Goal: Check status: Check status

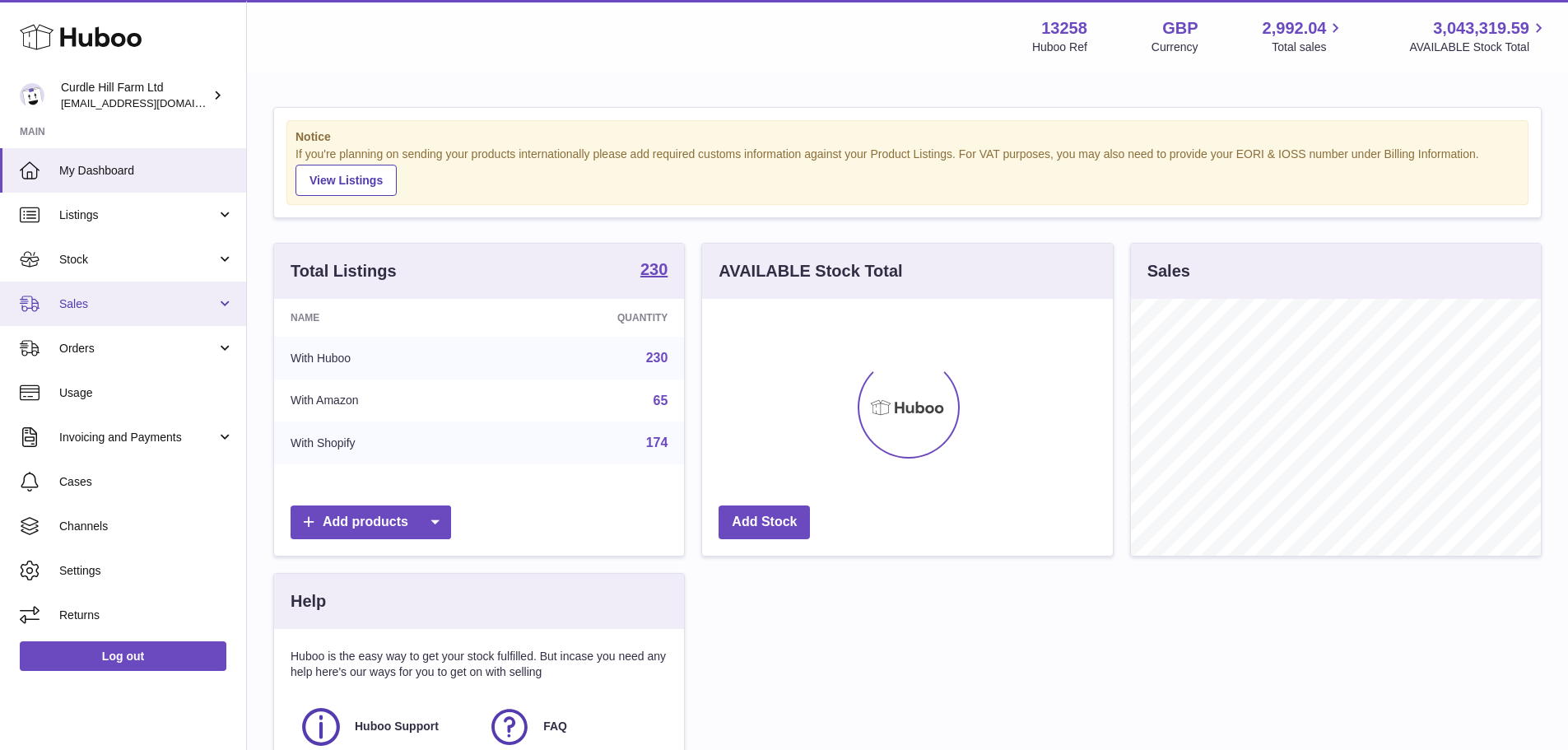
scroll to position [257, 410]
click at [87, 294] on link "Sales" at bounding box center [123, 303] width 246 height 44
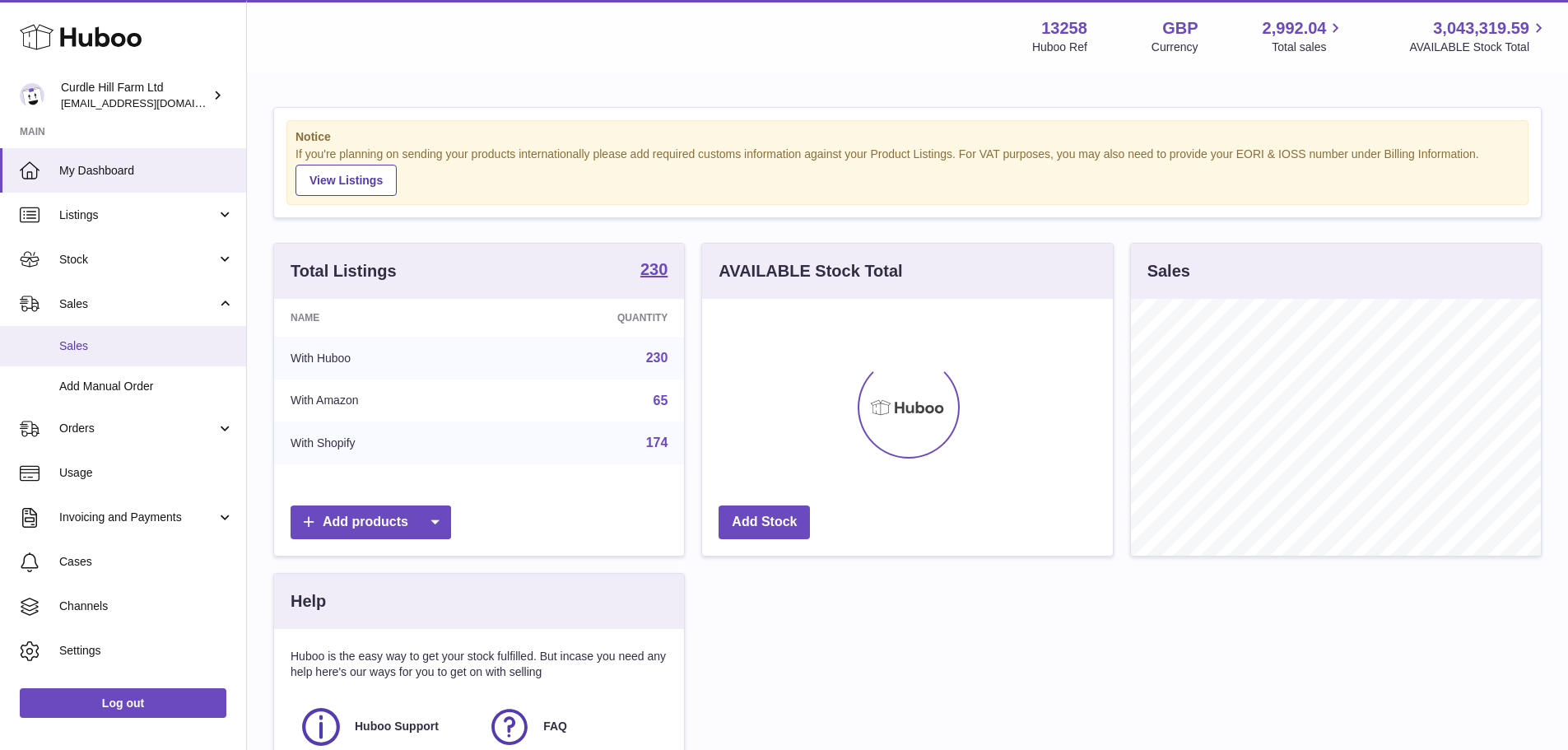
click at [113, 329] on link "Sales" at bounding box center [123, 346] width 246 height 40
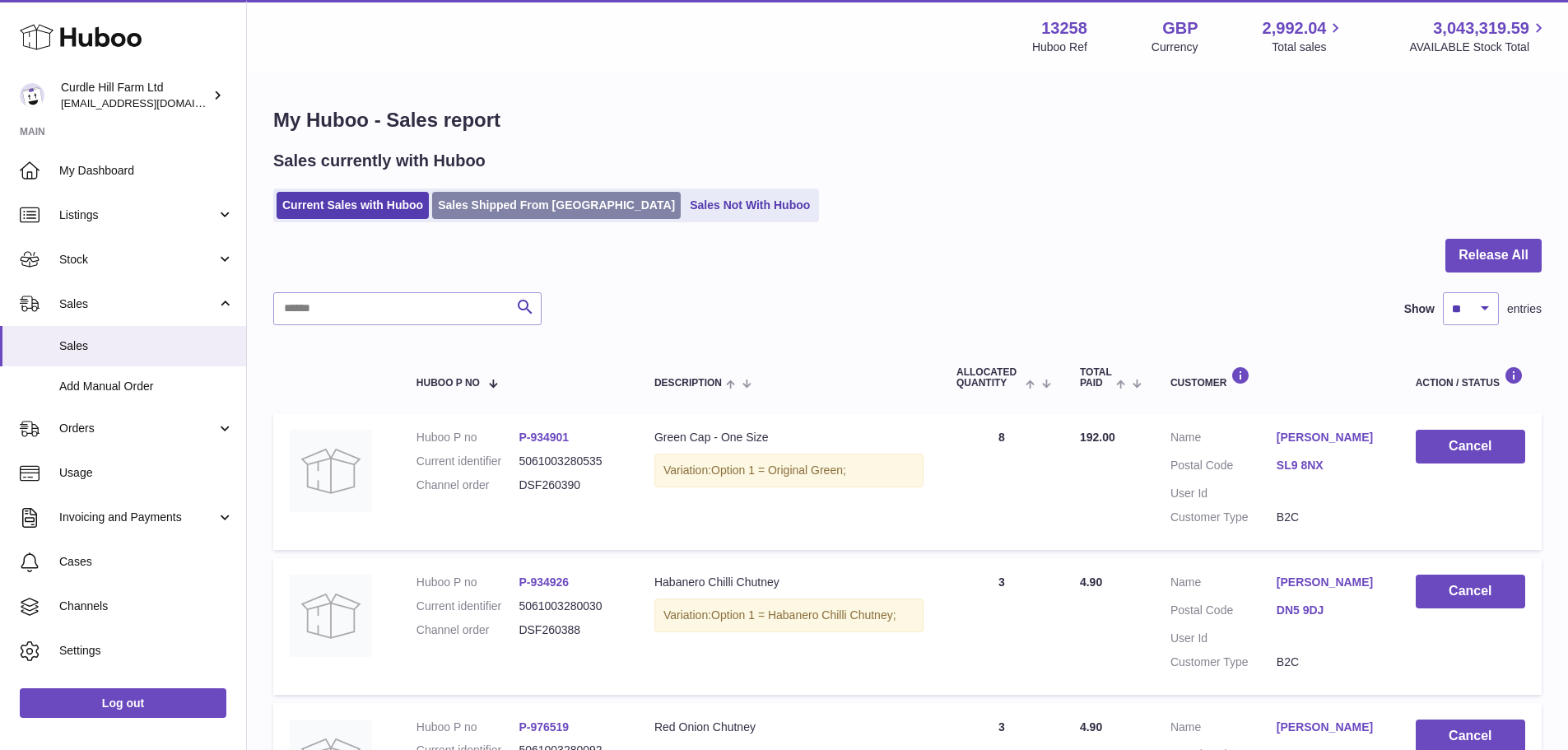
click at [488, 207] on link "Sales Shipped From [GEOGRAPHIC_DATA]" at bounding box center [557, 205] width 249 height 27
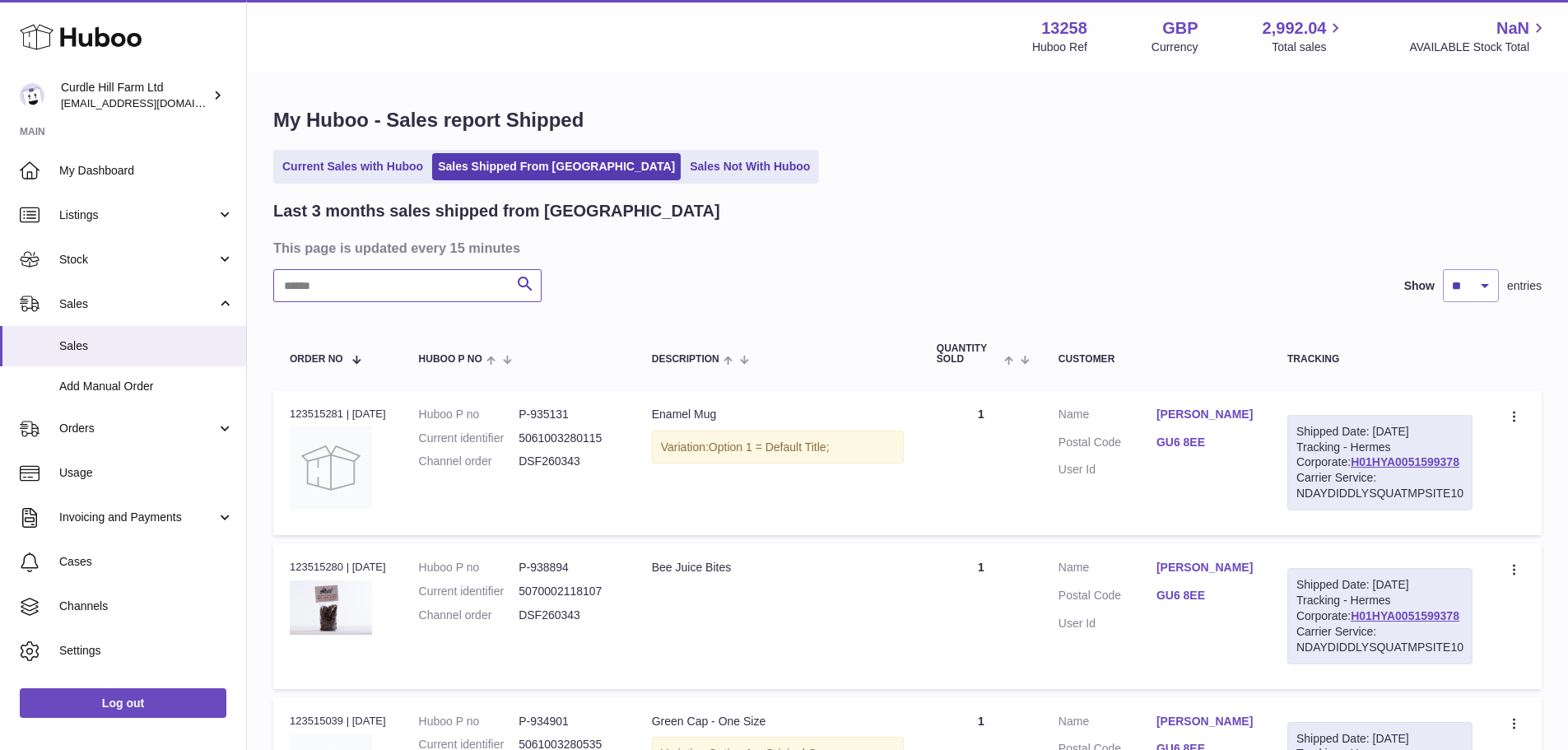
click at [415, 300] on input "text" at bounding box center [407, 285] width 268 height 33
paste input "********"
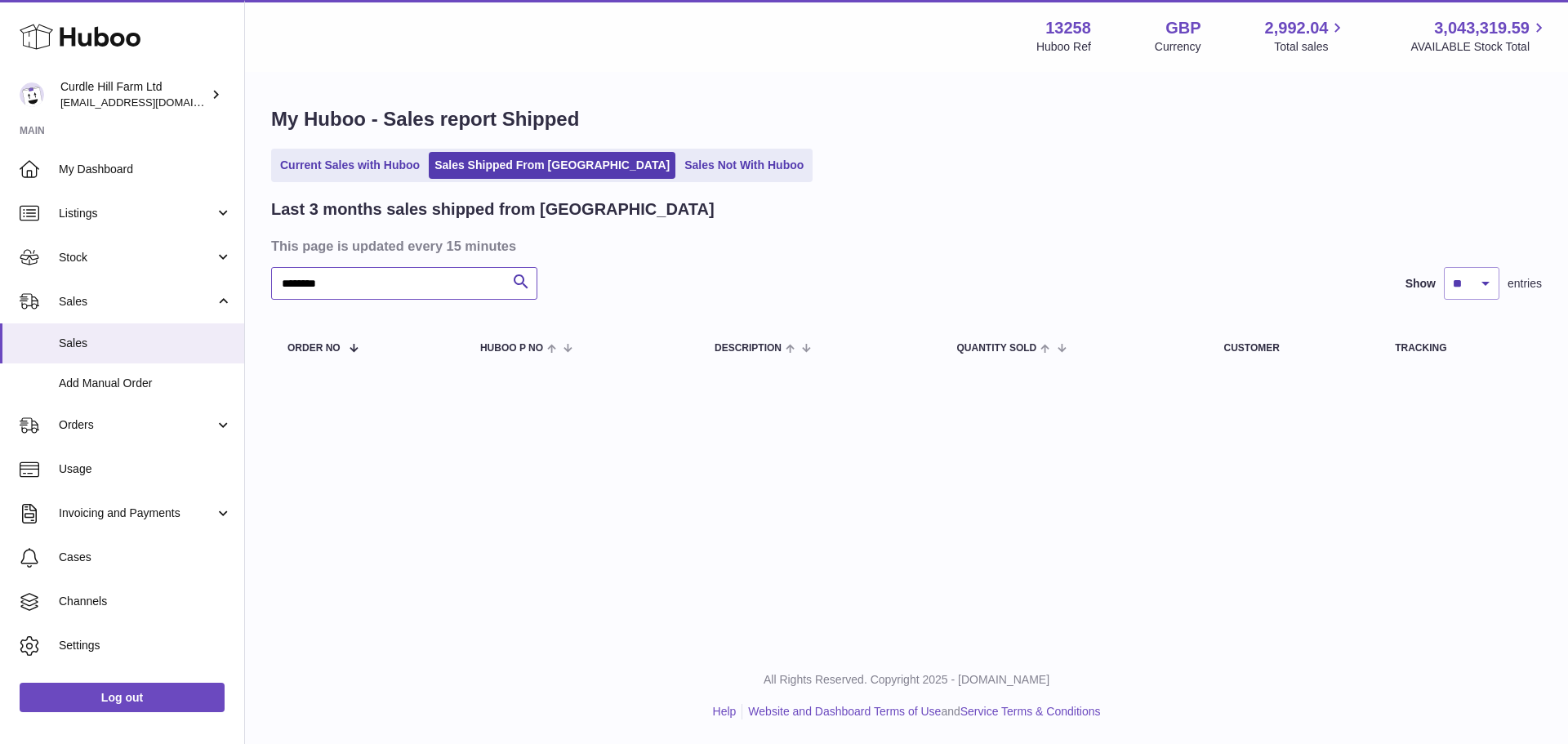
type input "********"
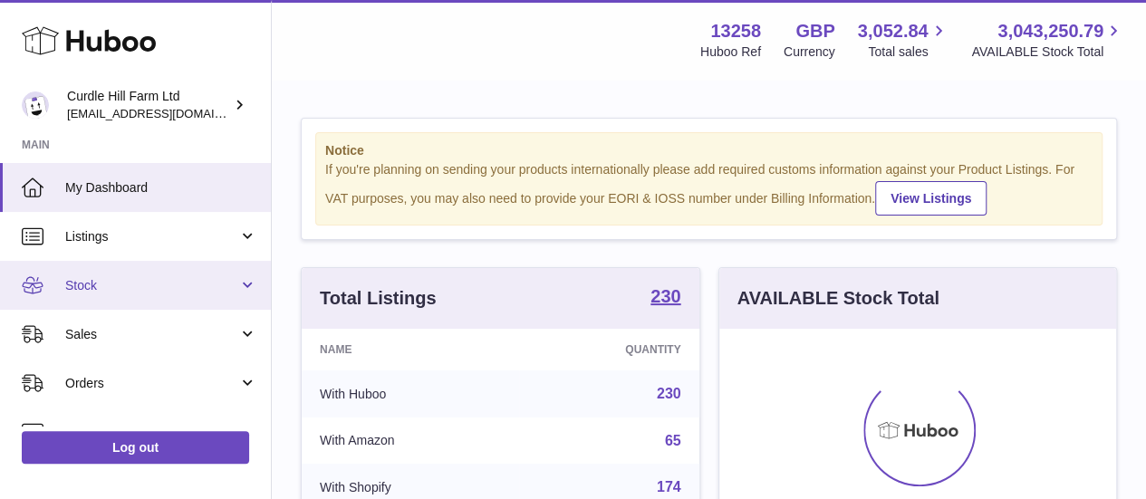
scroll to position [283, 397]
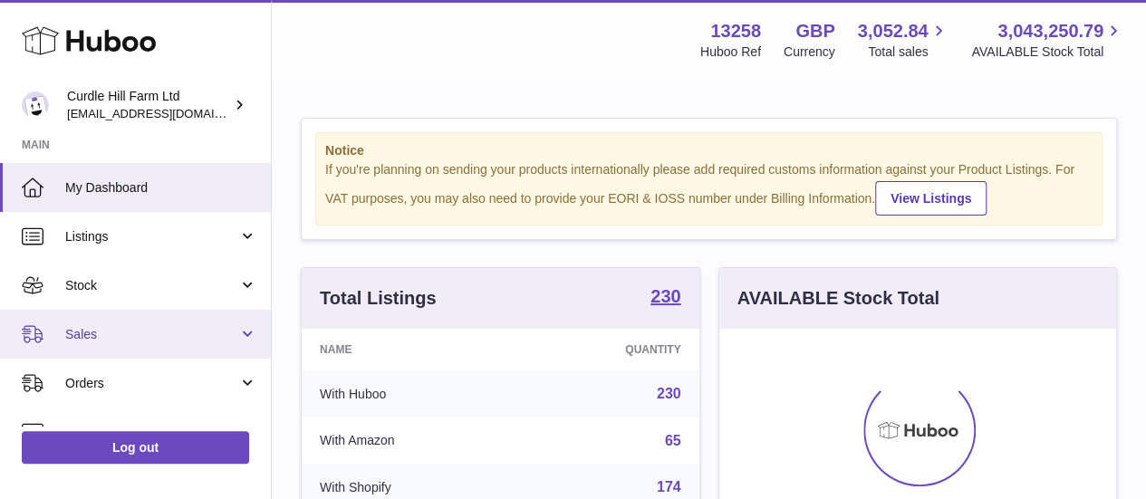
click at [81, 330] on span "Sales" at bounding box center [151, 334] width 173 height 17
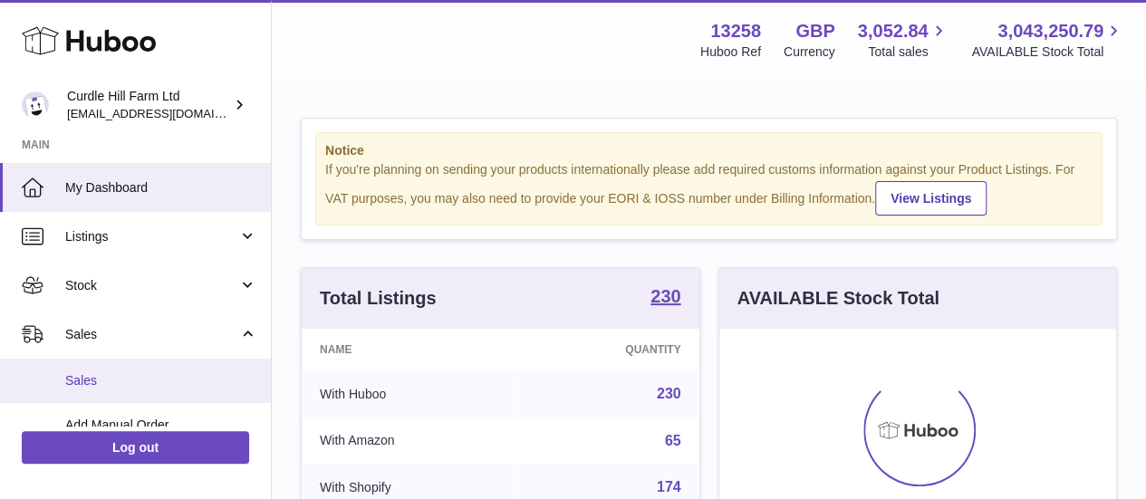
click at [118, 372] on span "Sales" at bounding box center [161, 380] width 192 height 17
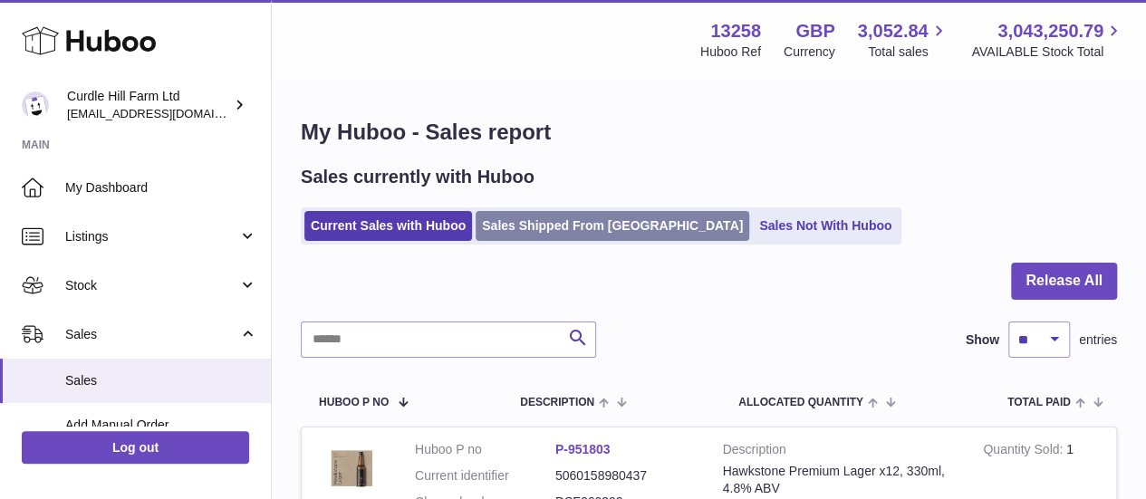
click at [549, 238] on link "Sales Shipped From [GEOGRAPHIC_DATA]" at bounding box center [613, 226] width 274 height 30
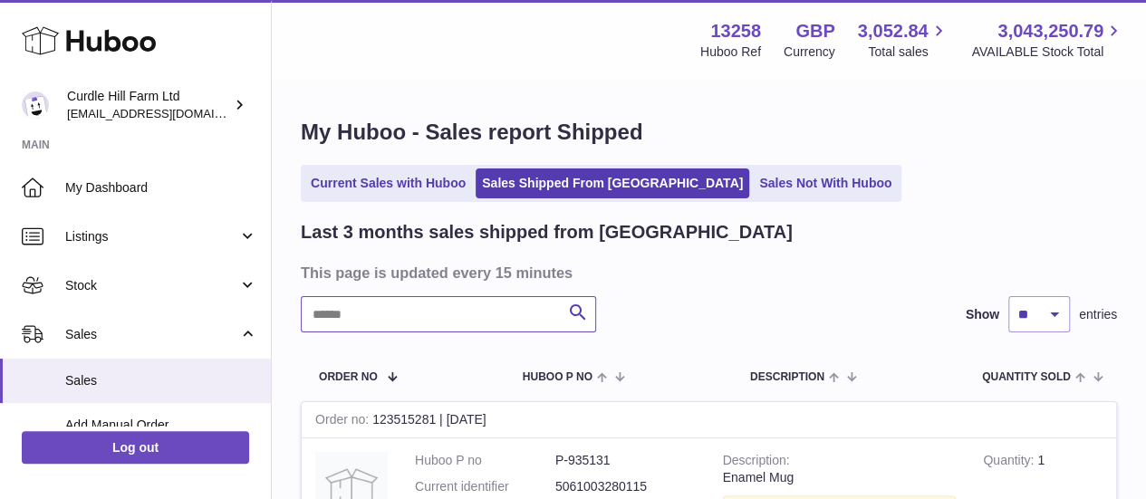
click at [437, 305] on input "text" at bounding box center [448, 314] width 295 height 36
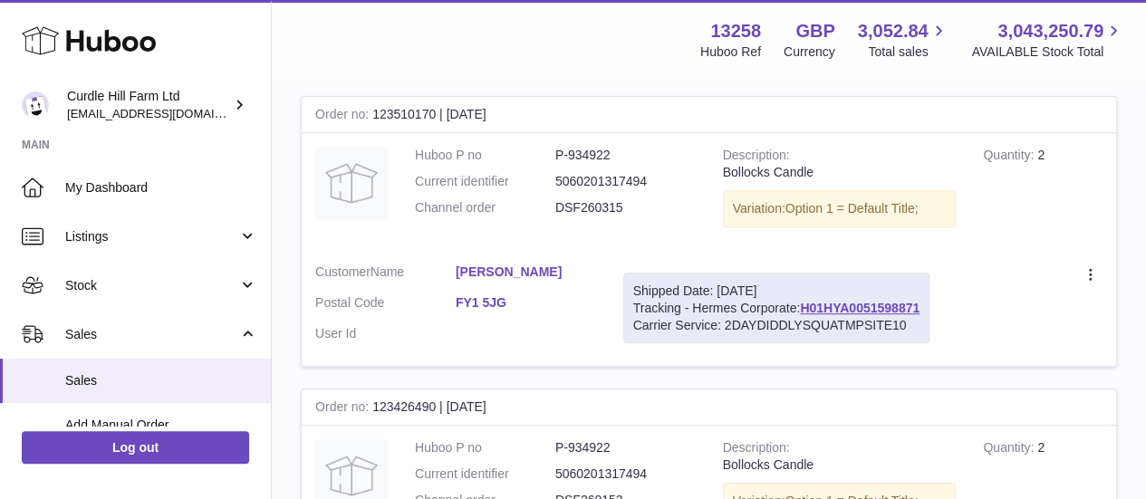
type input "*"
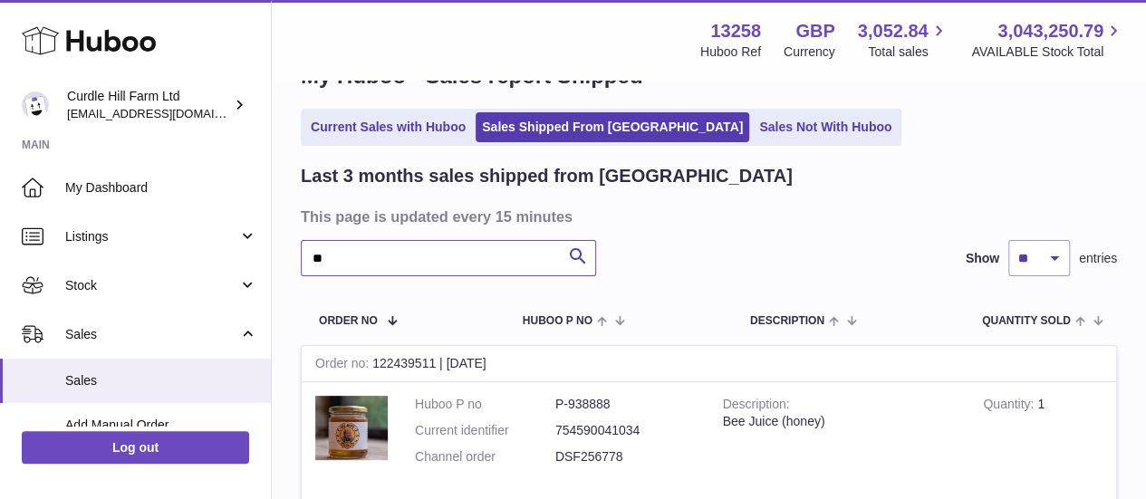
scroll to position [55, 0]
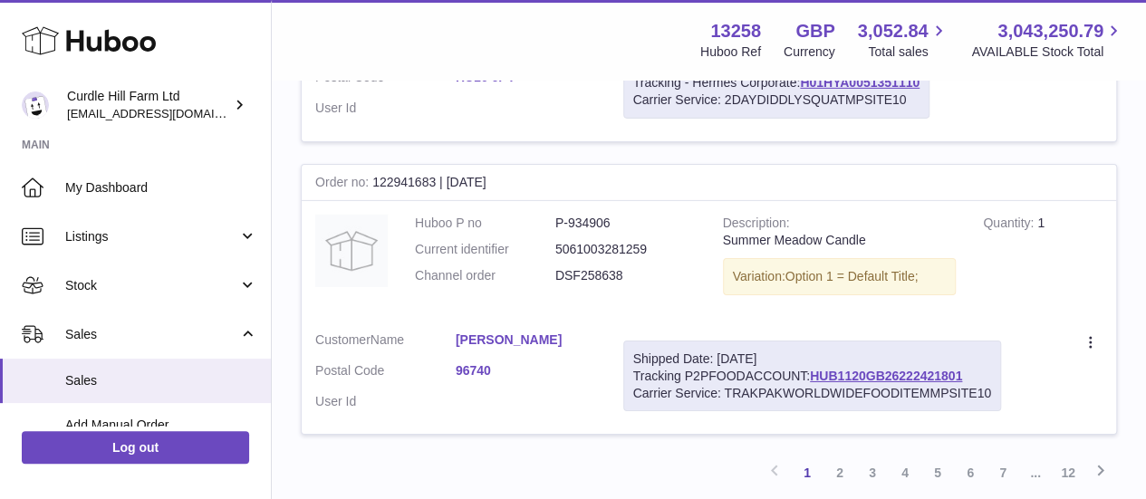
scroll to position [3035, 0]
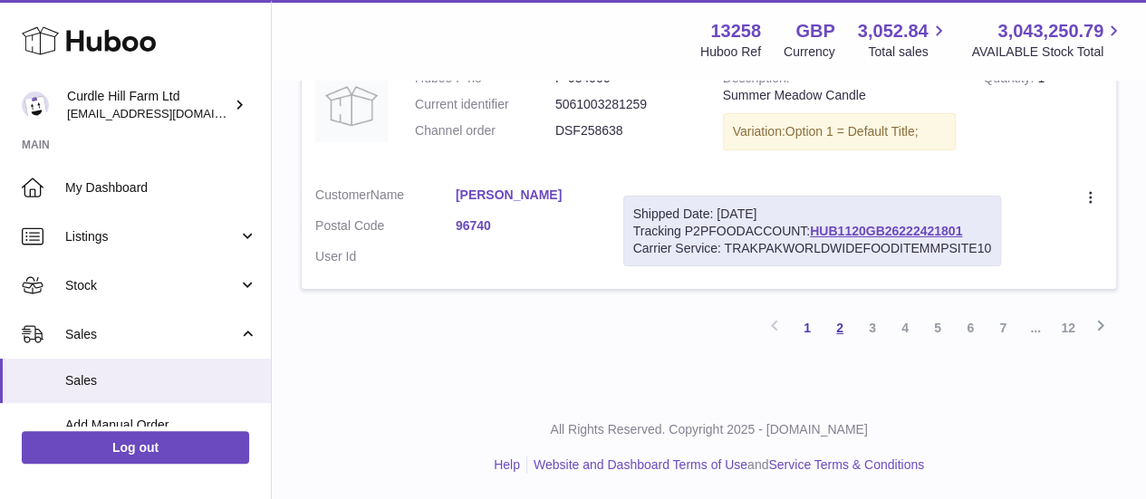
type input "******"
click at [827, 320] on link "2" at bounding box center [840, 328] width 33 height 33
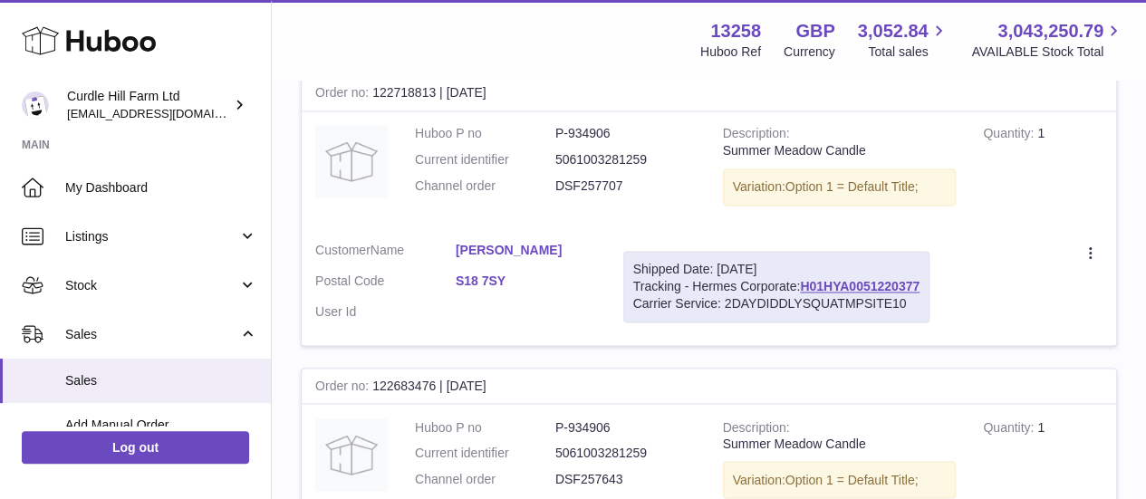
scroll to position [1353, 0]
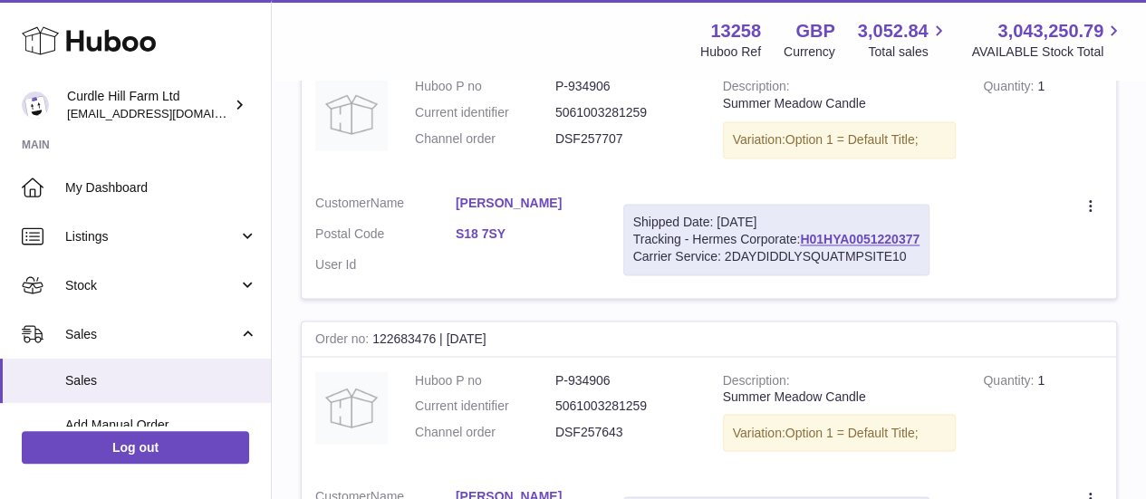
click at [595, 372] on dd "P-934906" at bounding box center [626, 380] width 140 height 17
copy dd "934906"
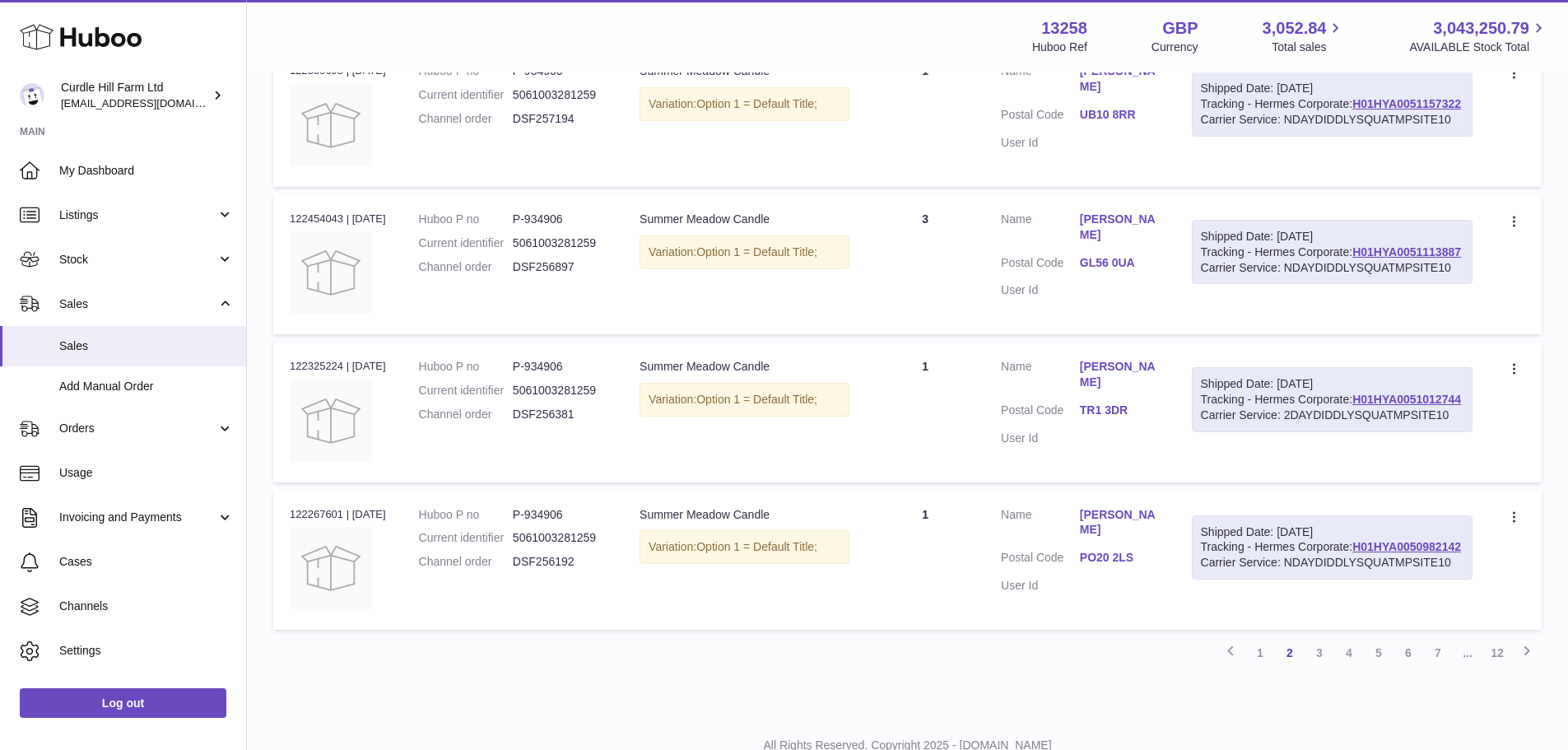
click at [983, 319] on td "Quantity 3" at bounding box center [924, 264] width 119 height 139
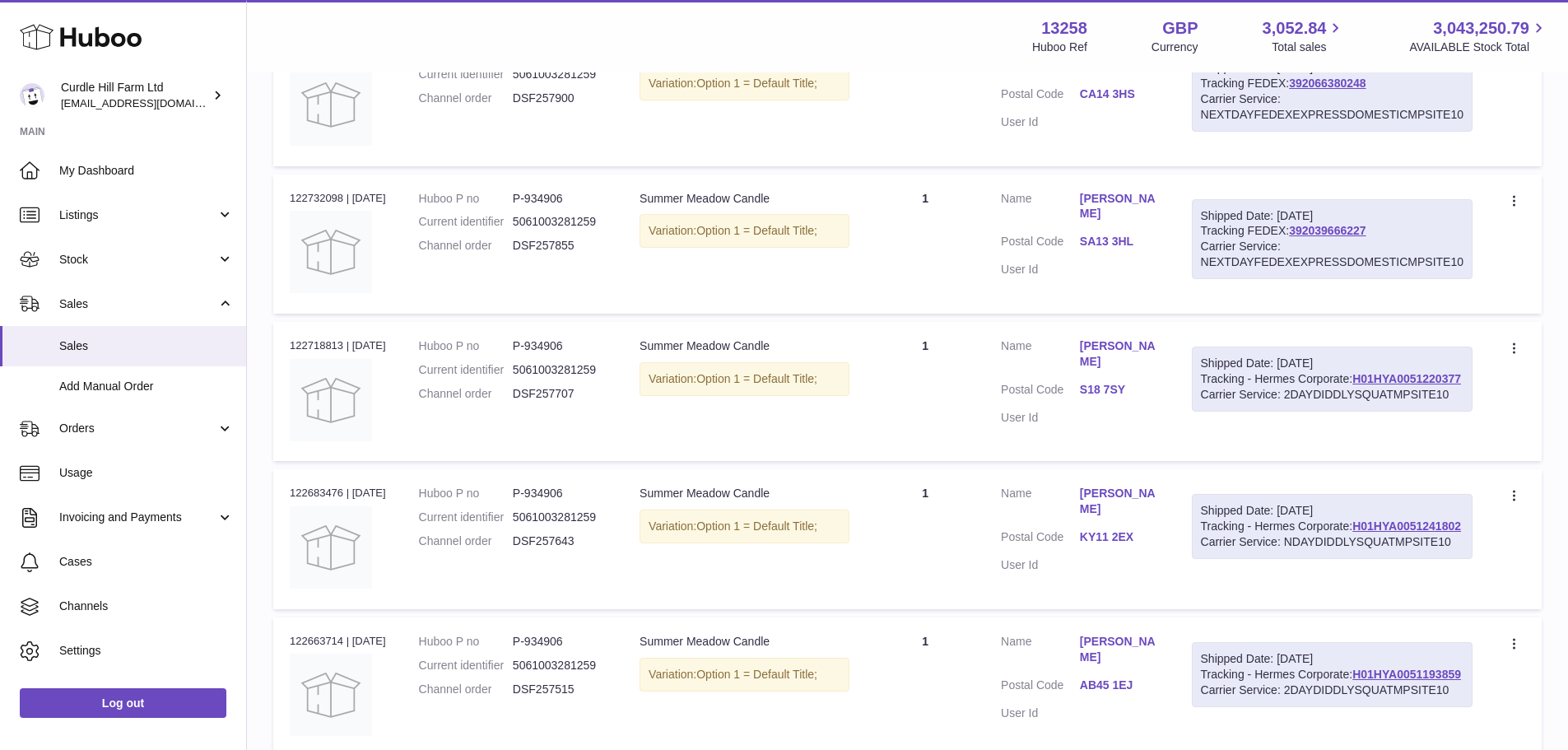
scroll to position [488, 0]
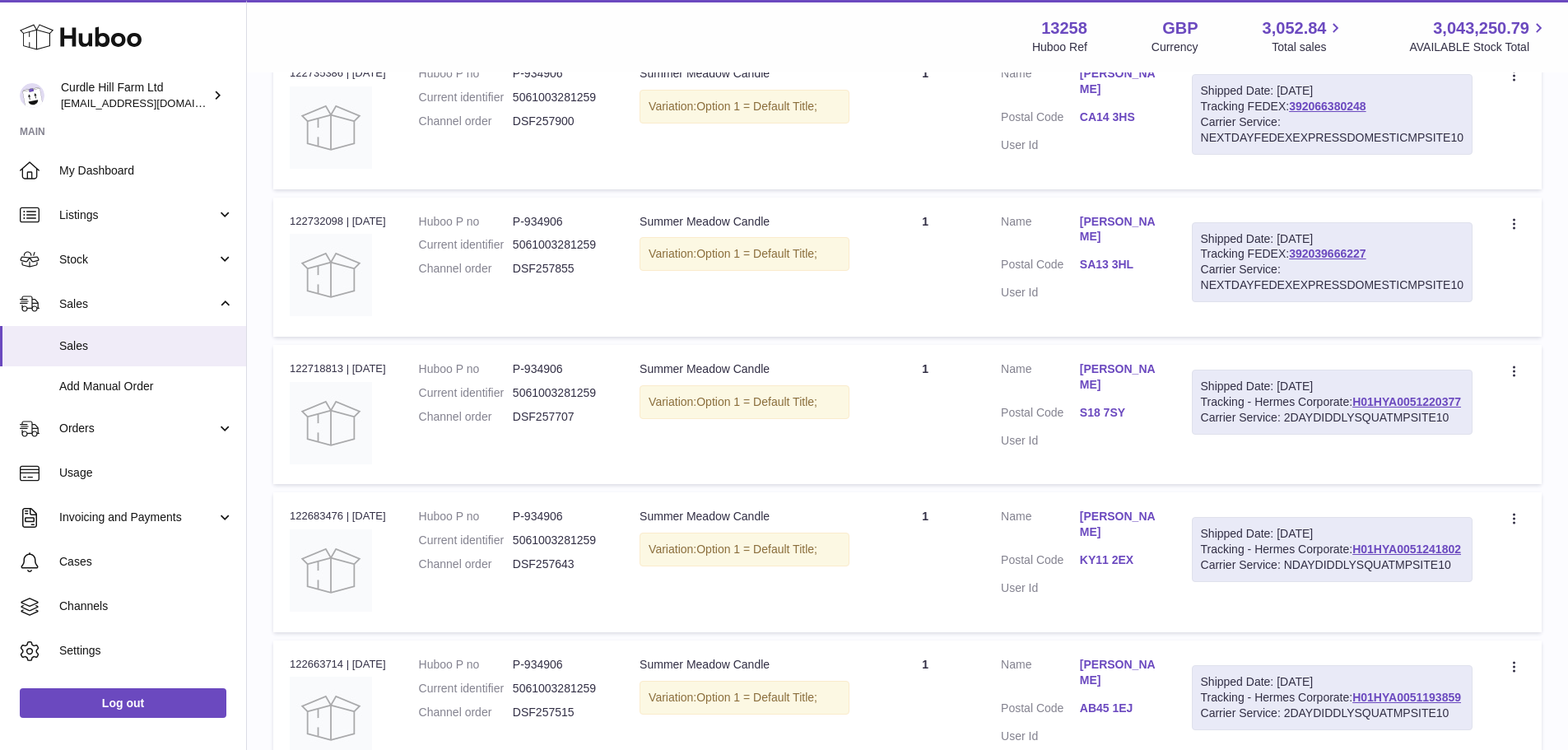
click at [326, 452] on div "Order no 122683476 | [DATE]" at bounding box center [338, 516] width 96 height 15
copy div "122683476"
